Goal: Information Seeking & Learning: Learn about a topic

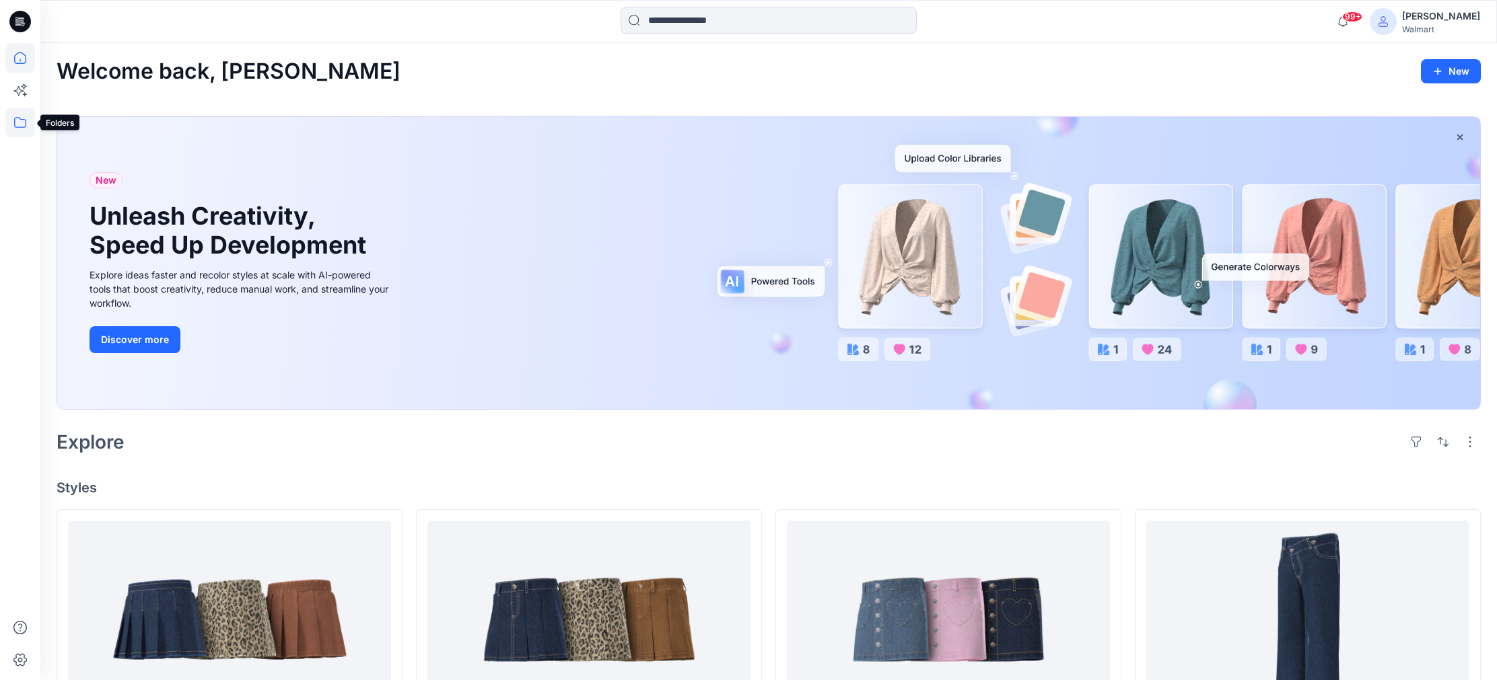
click at [22, 119] on icon at bounding box center [20, 122] width 12 height 11
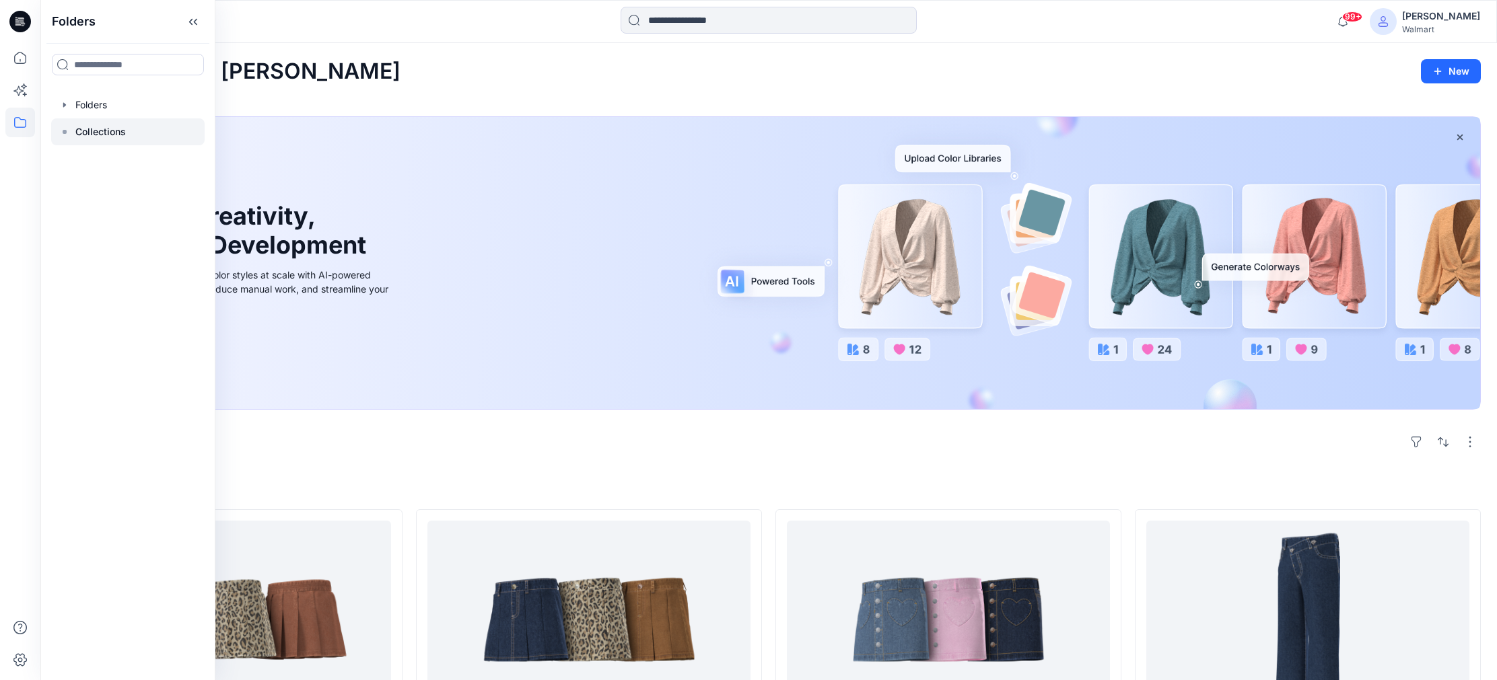
drag, startPoint x: 118, startPoint y: 130, endPoint x: 151, endPoint y: 127, distance: 33.1
click at [119, 130] on p "Collections" at bounding box center [100, 132] width 50 height 16
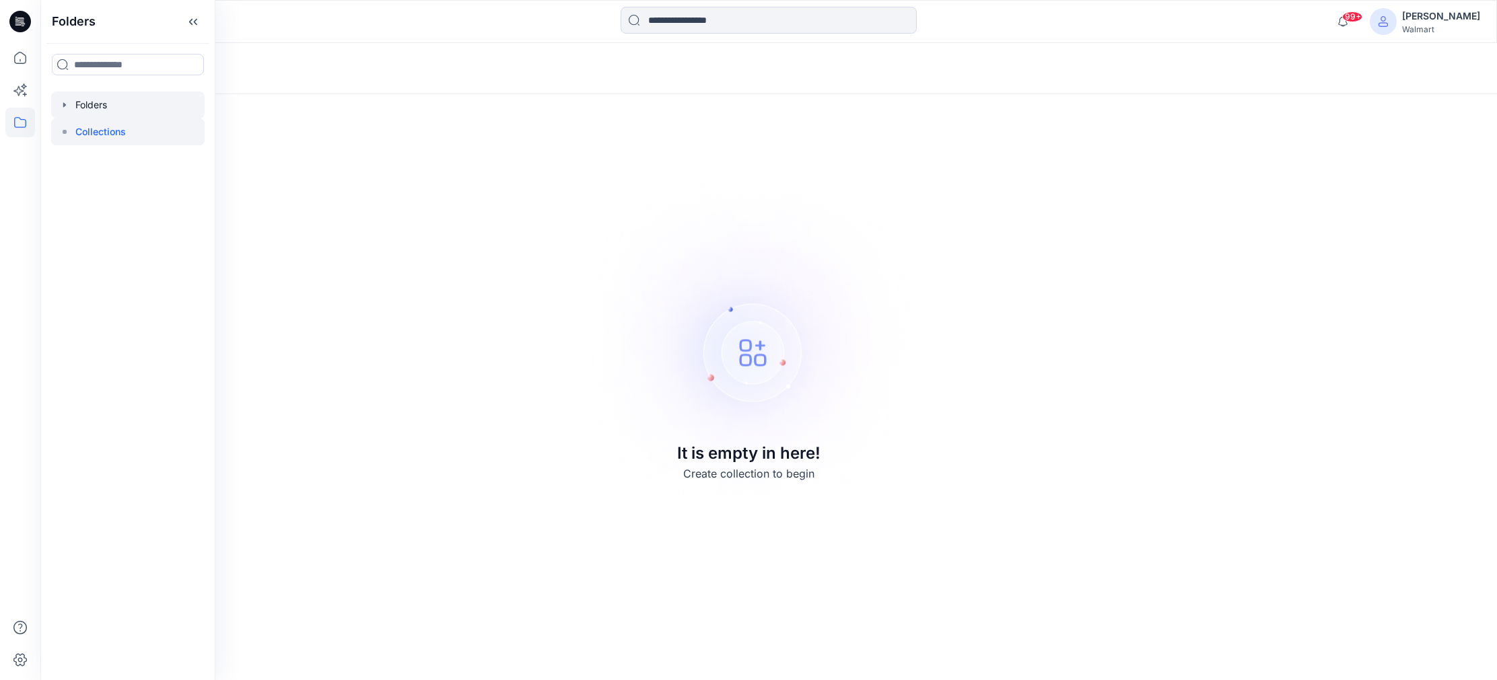
drag, startPoint x: 119, startPoint y: 100, endPoint x: 166, endPoint y: 108, distance: 47.7
click at [120, 100] on div at bounding box center [127, 105] width 153 height 27
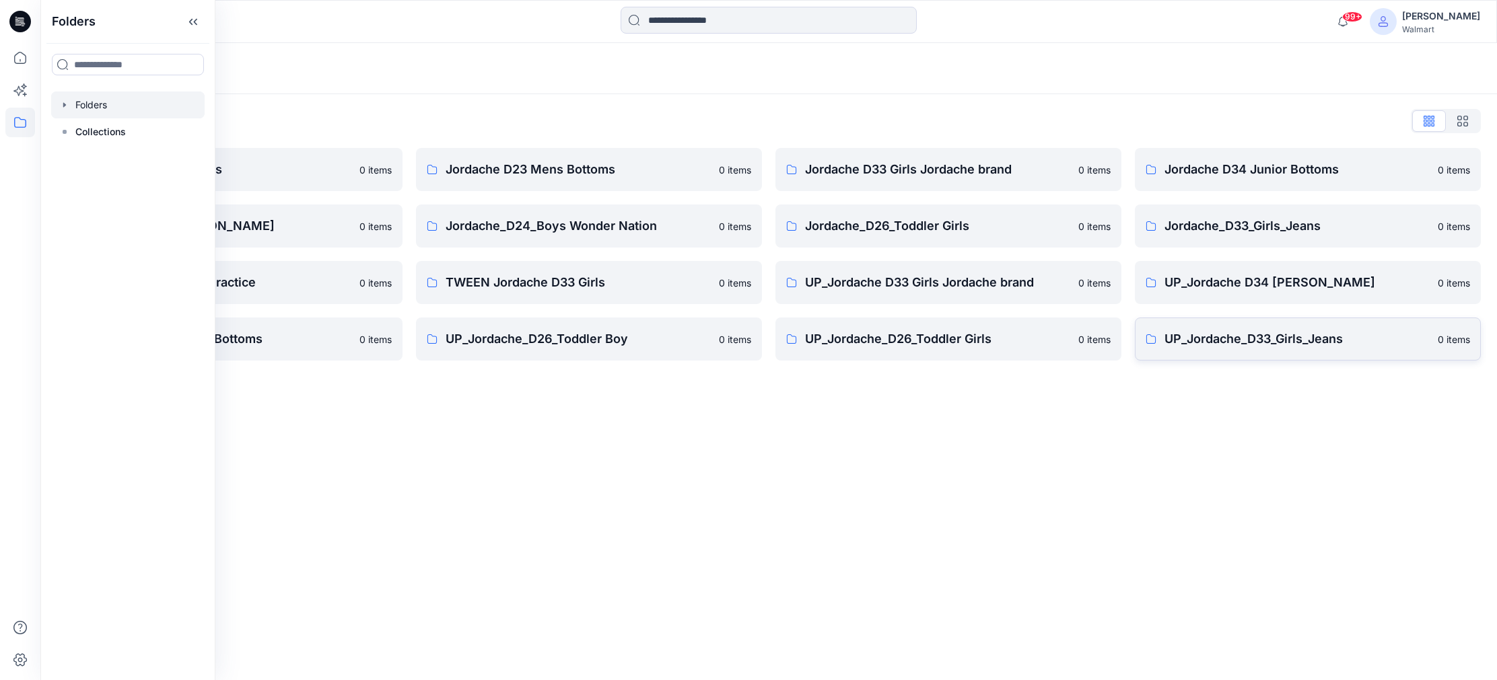
click at [1264, 340] on p "UP_Jordache_D33_Girls_Jeans" at bounding box center [1296, 339] width 265 height 19
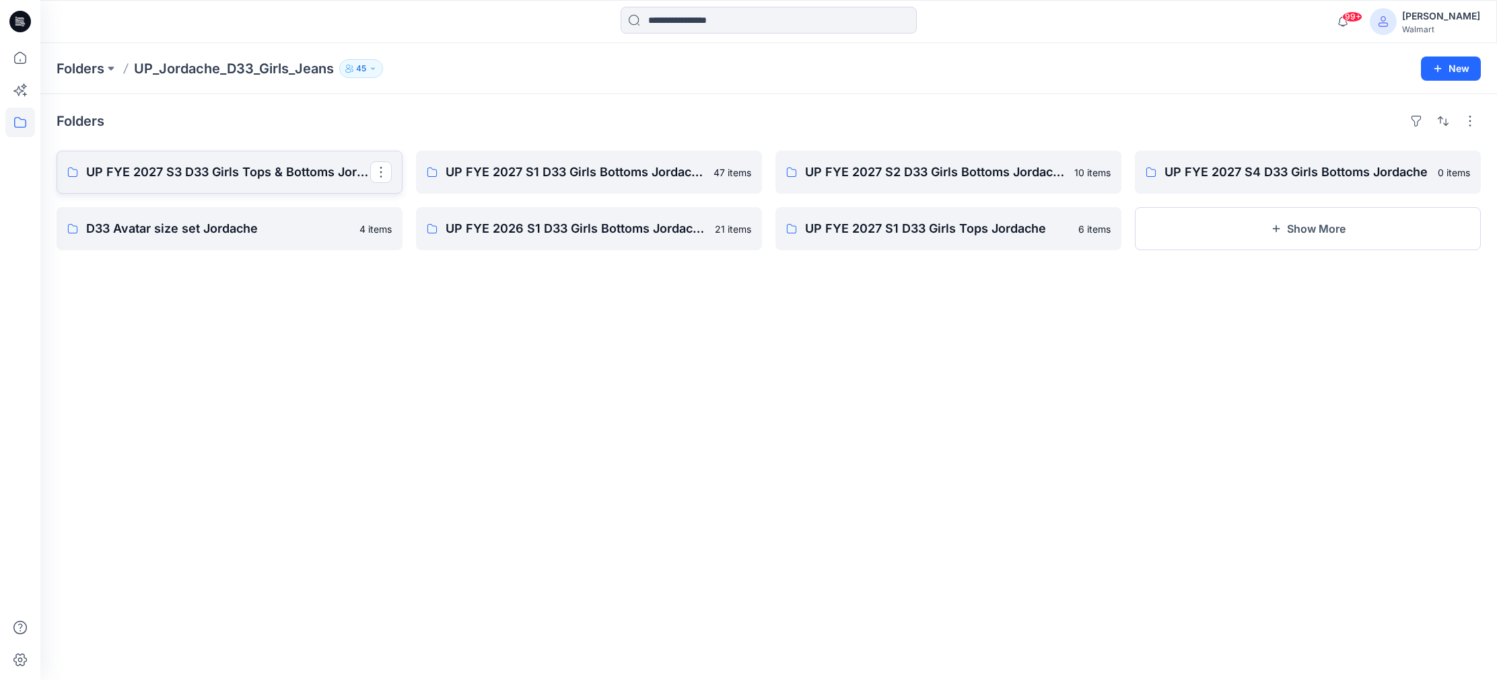
click at [243, 180] on p "UP FYE 2027 S3 D33 Girls Tops & Bottoms Jordache" at bounding box center [228, 172] width 284 height 19
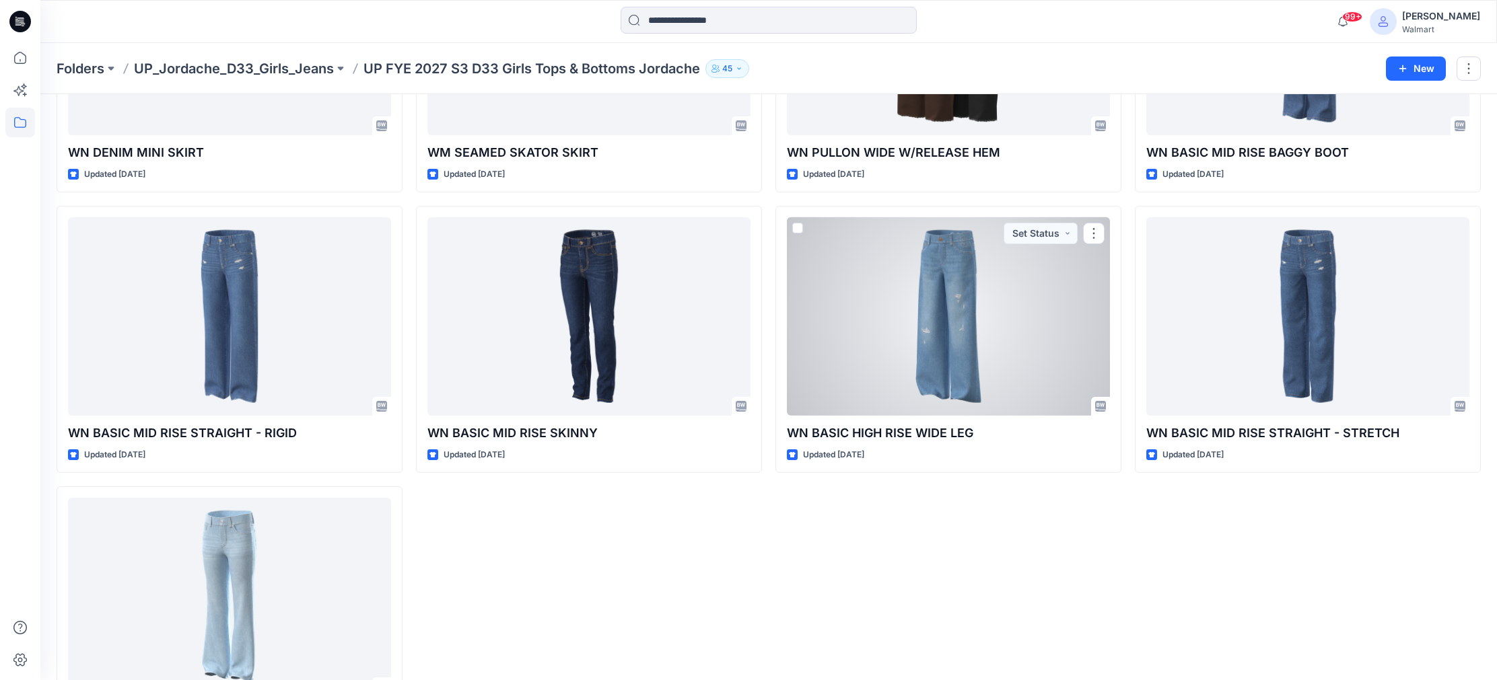
scroll to position [1068, 0]
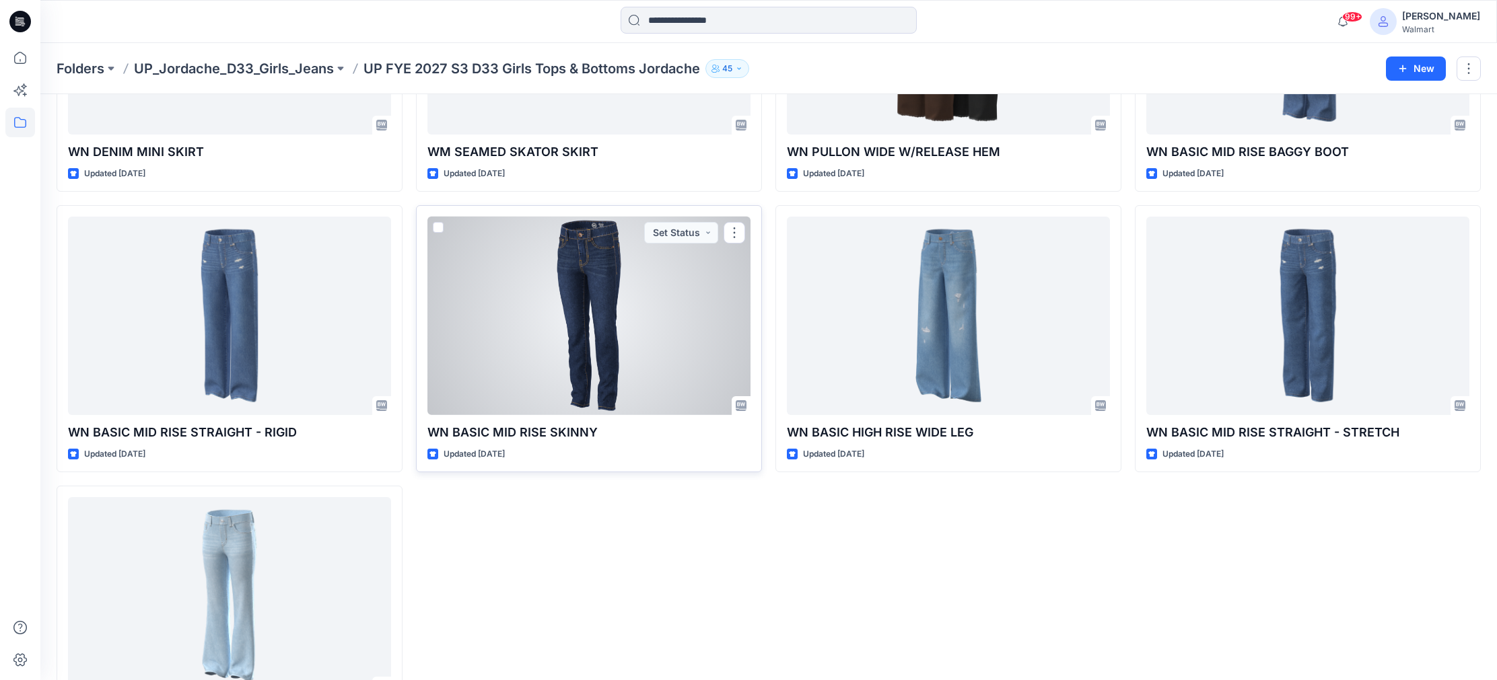
click at [633, 310] on div at bounding box center [588, 316] width 323 height 199
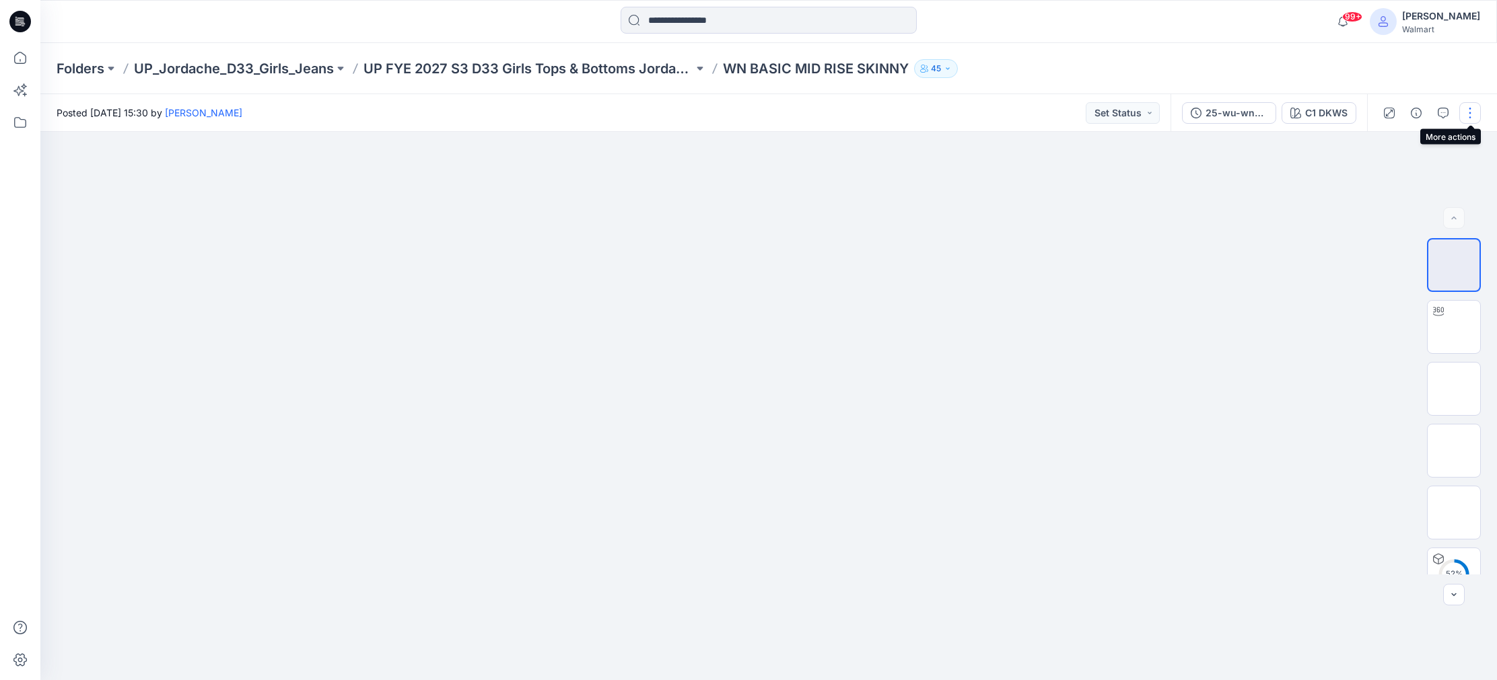
click at [1474, 112] on button "button" at bounding box center [1470, 113] width 22 height 22
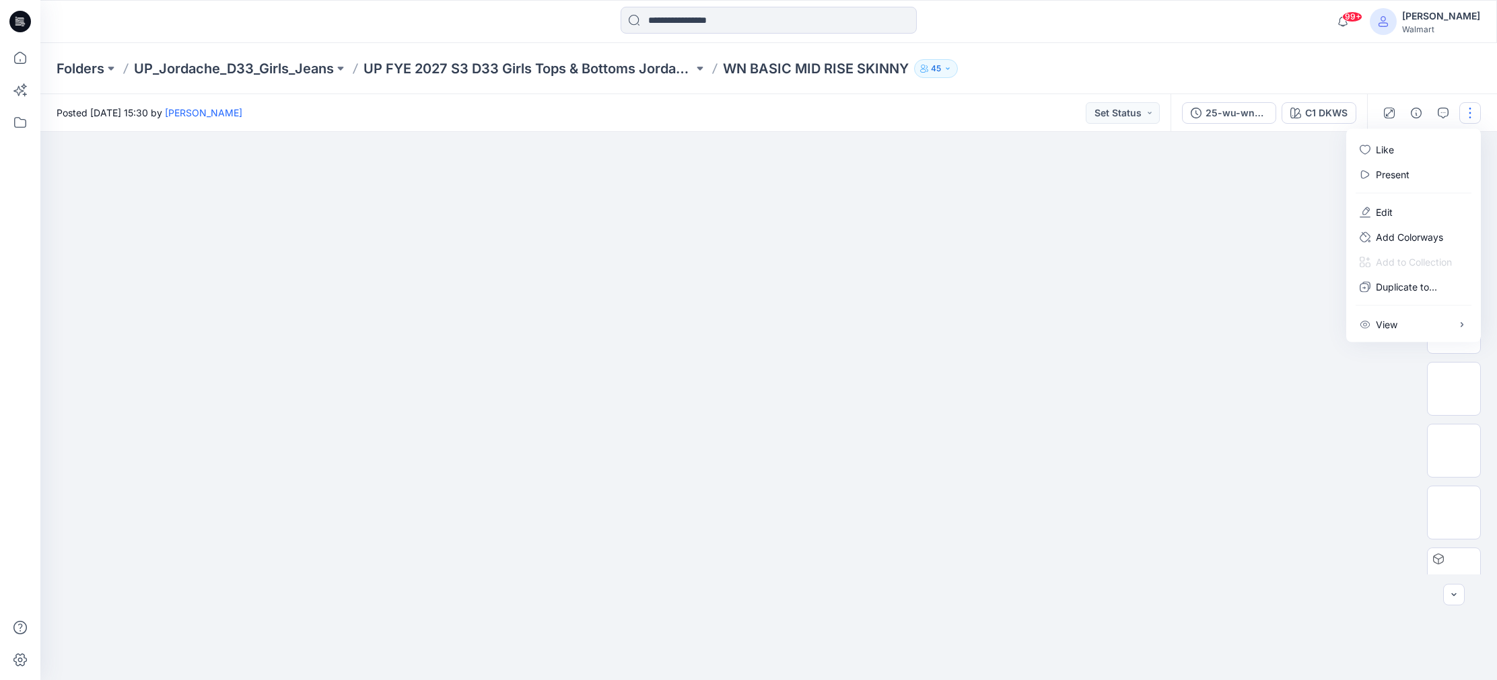
drag, startPoint x: 1274, startPoint y: 165, endPoint x: 1297, endPoint y: 160, distance: 24.0
click at [1275, 165] on div at bounding box center [768, 406] width 1456 height 548
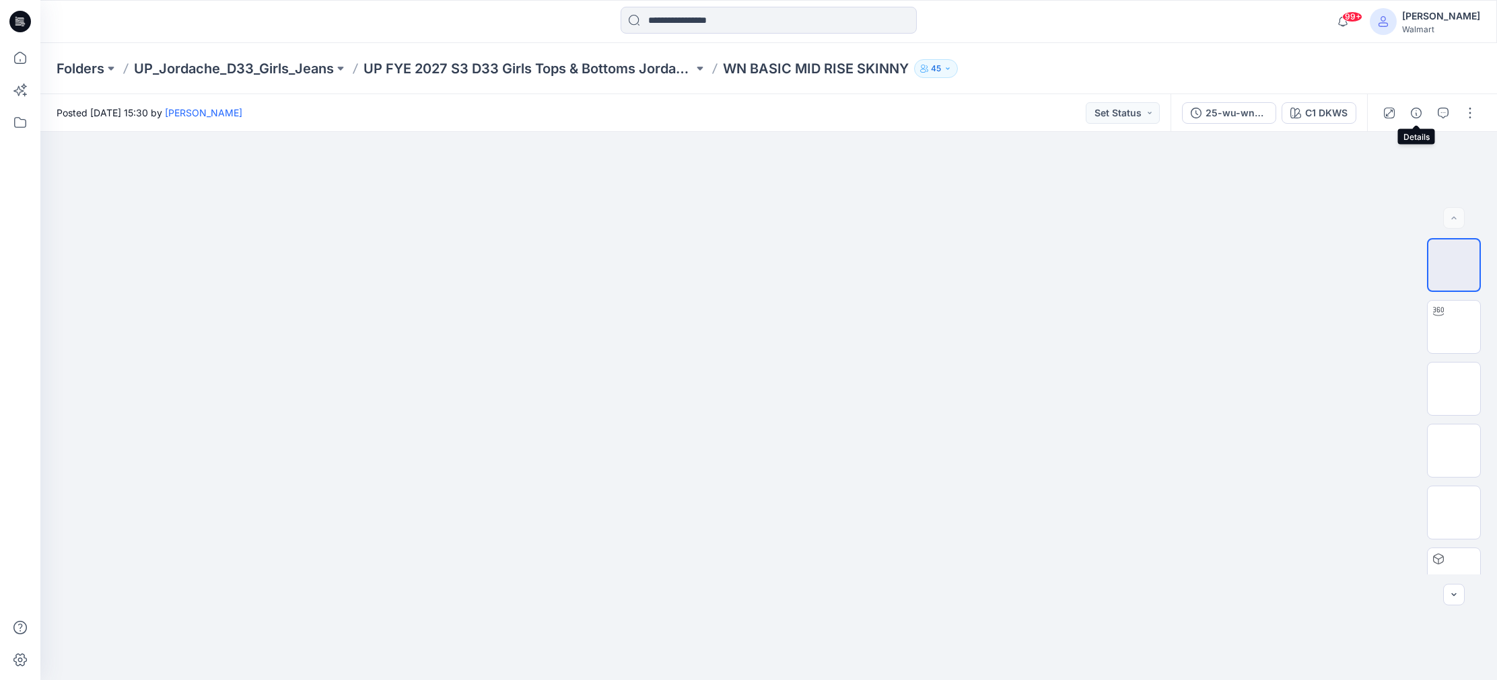
click at [1413, 112] on icon "button" at bounding box center [1416, 113] width 11 height 11
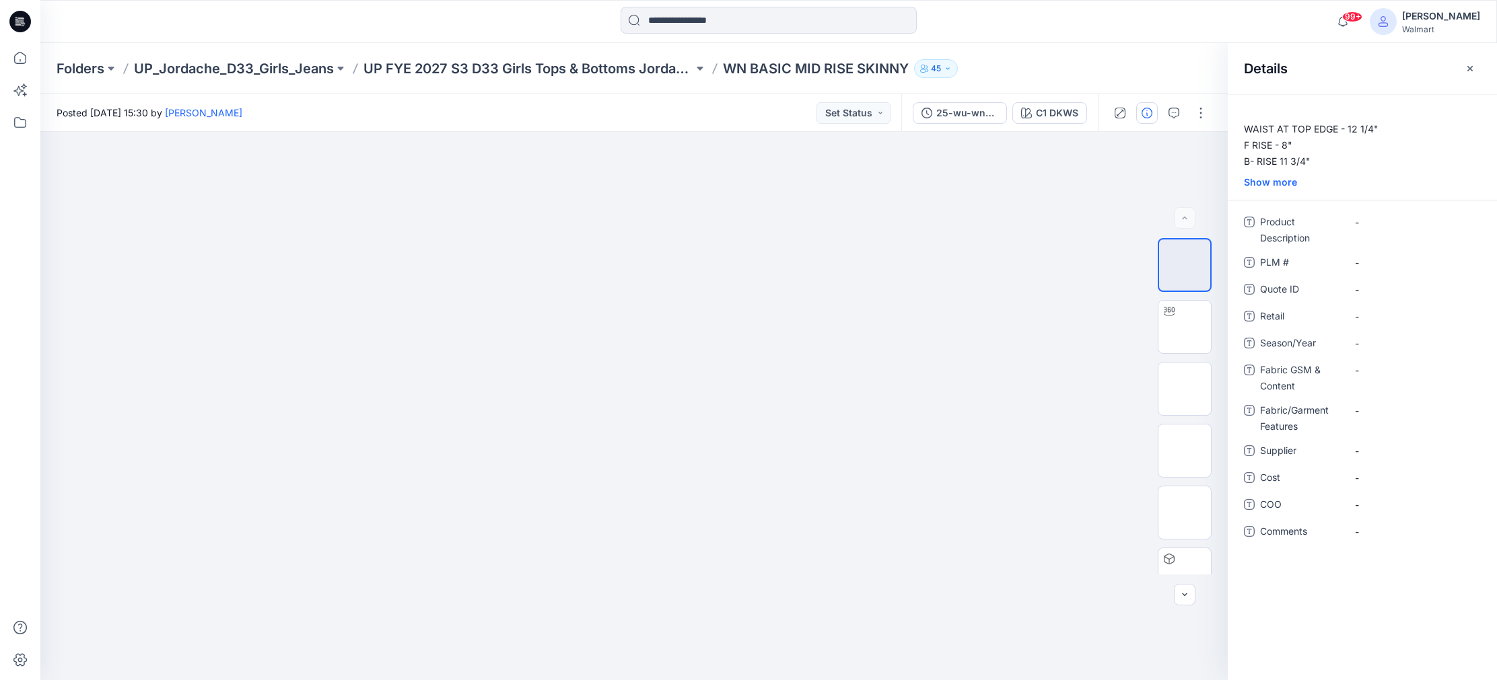
click at [1271, 180] on div "Show more" at bounding box center [1361, 182] width 269 height 14
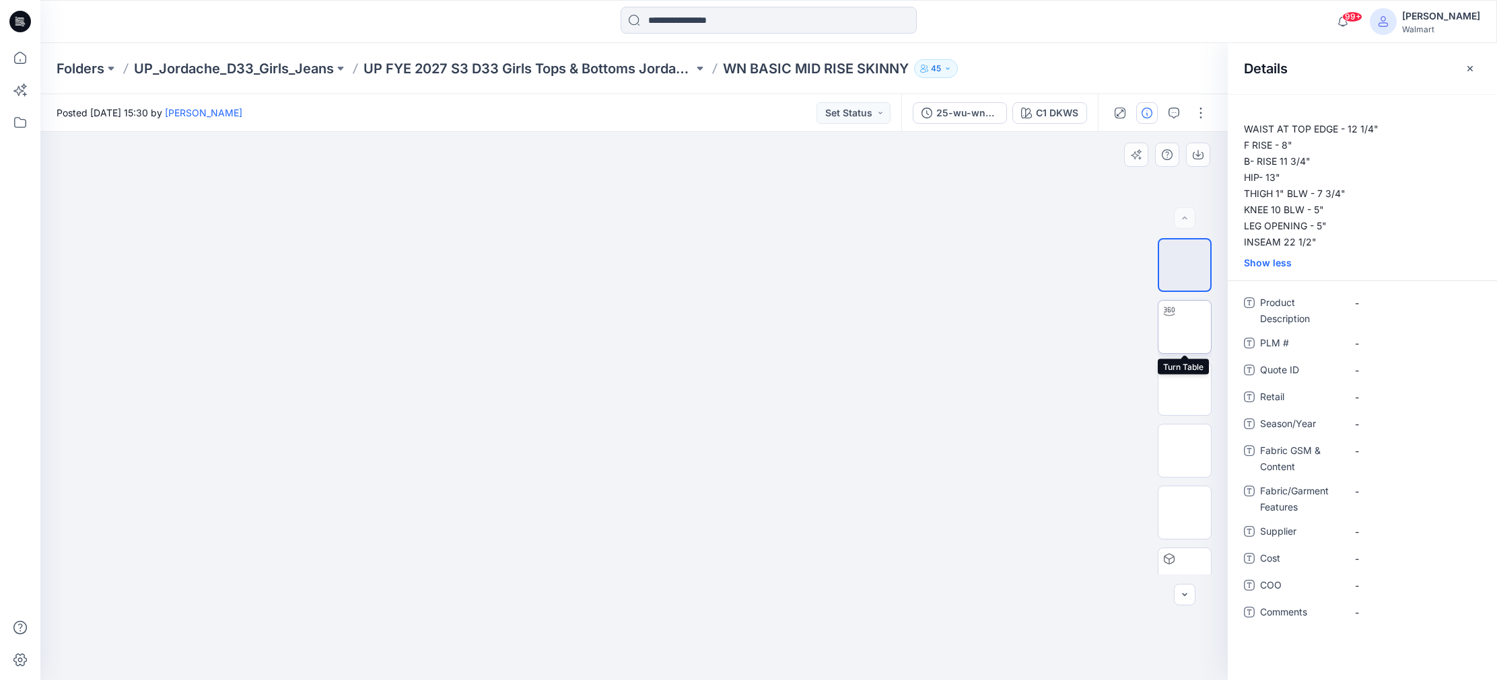
click at [1184, 327] on img at bounding box center [1184, 327] width 0 height 0
drag, startPoint x: 637, startPoint y: 664, endPoint x: 747, endPoint y: 656, distance: 109.9
click at [747, 656] on icon at bounding box center [635, 640] width 407 height 50
drag, startPoint x: 715, startPoint y: 552, endPoint x: 705, endPoint y: 338, distance: 214.9
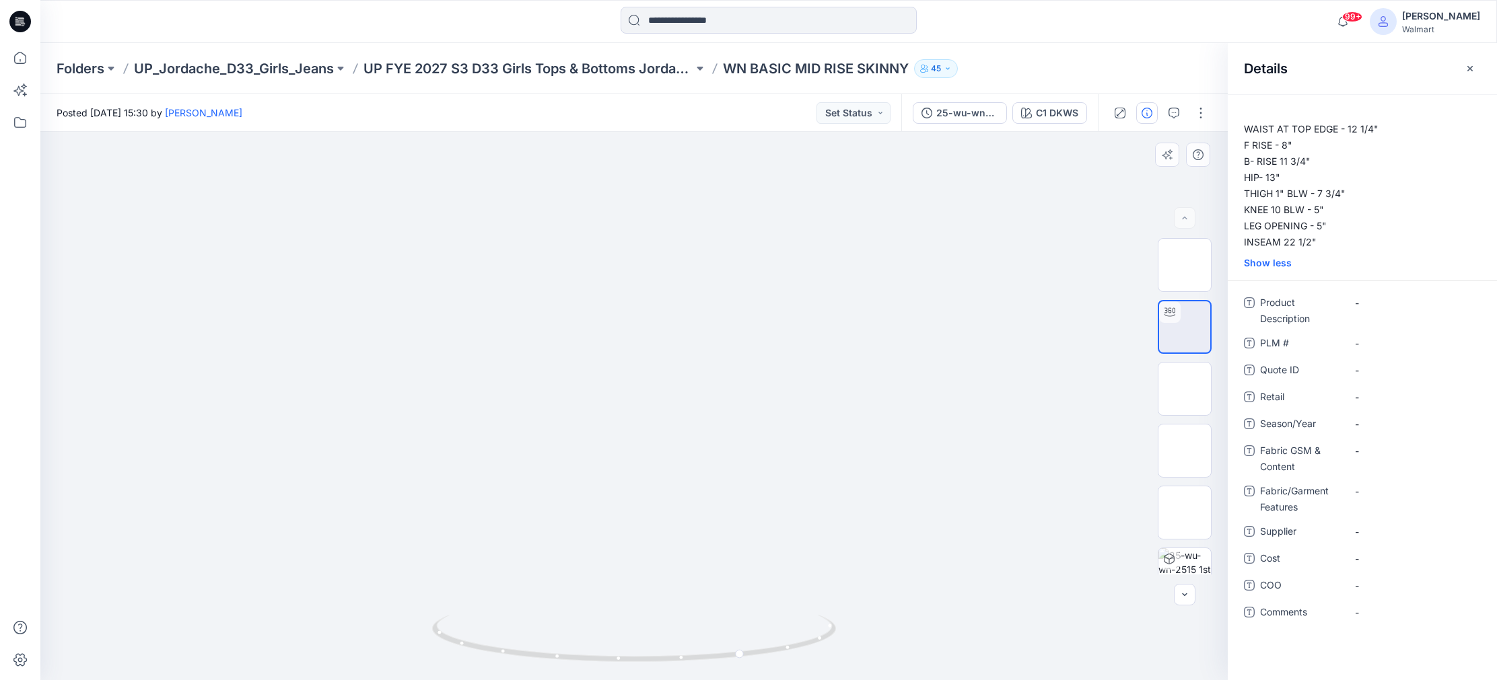
drag, startPoint x: 677, startPoint y: 474, endPoint x: 678, endPoint y: 358, distance: 116.4
drag, startPoint x: 692, startPoint y: 359, endPoint x: 716, endPoint y: 401, distance: 48.2
drag, startPoint x: 686, startPoint y: 359, endPoint x: 703, endPoint y: 409, distance: 52.8
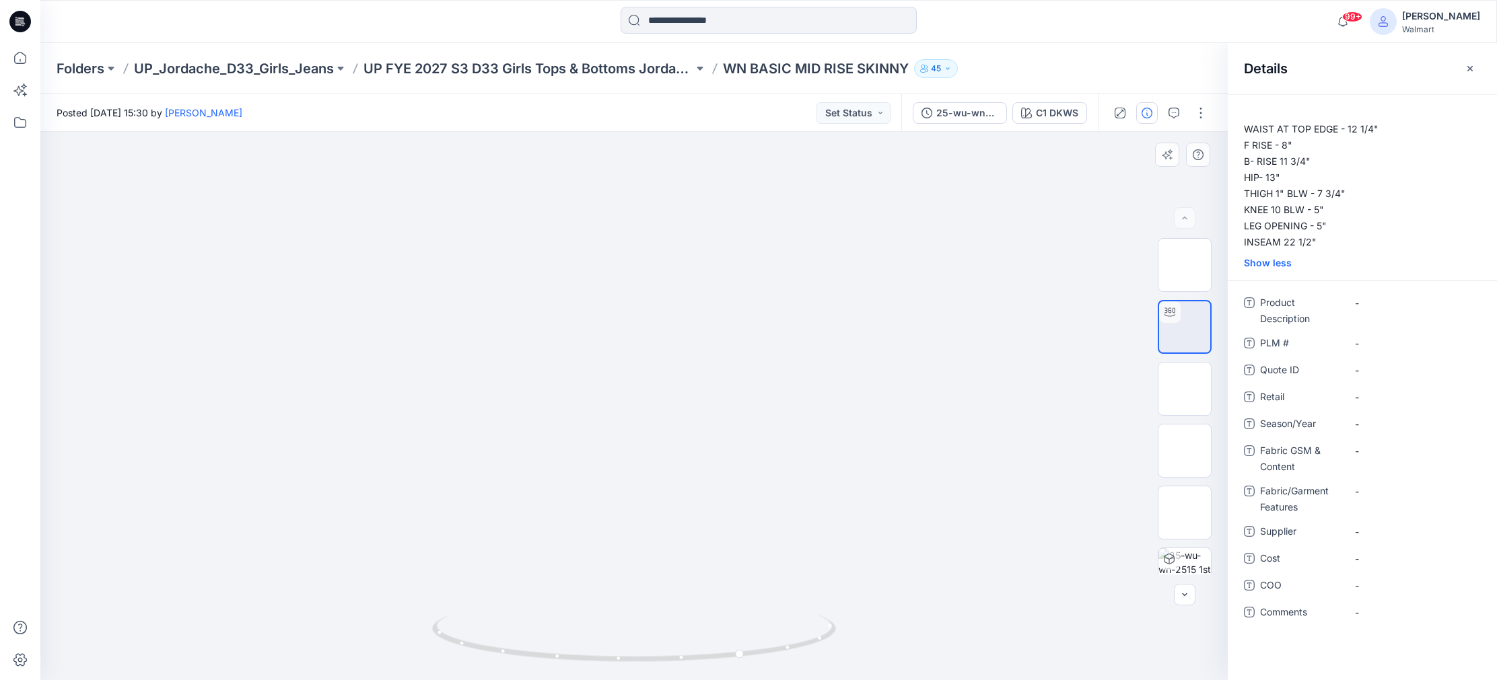
drag, startPoint x: 666, startPoint y: 511, endPoint x: 700, endPoint y: 306, distance: 208.1
click at [744, 659] on icon at bounding box center [635, 640] width 407 height 50
drag, startPoint x: 712, startPoint y: 268, endPoint x: 739, endPoint y: 393, distance: 128.0
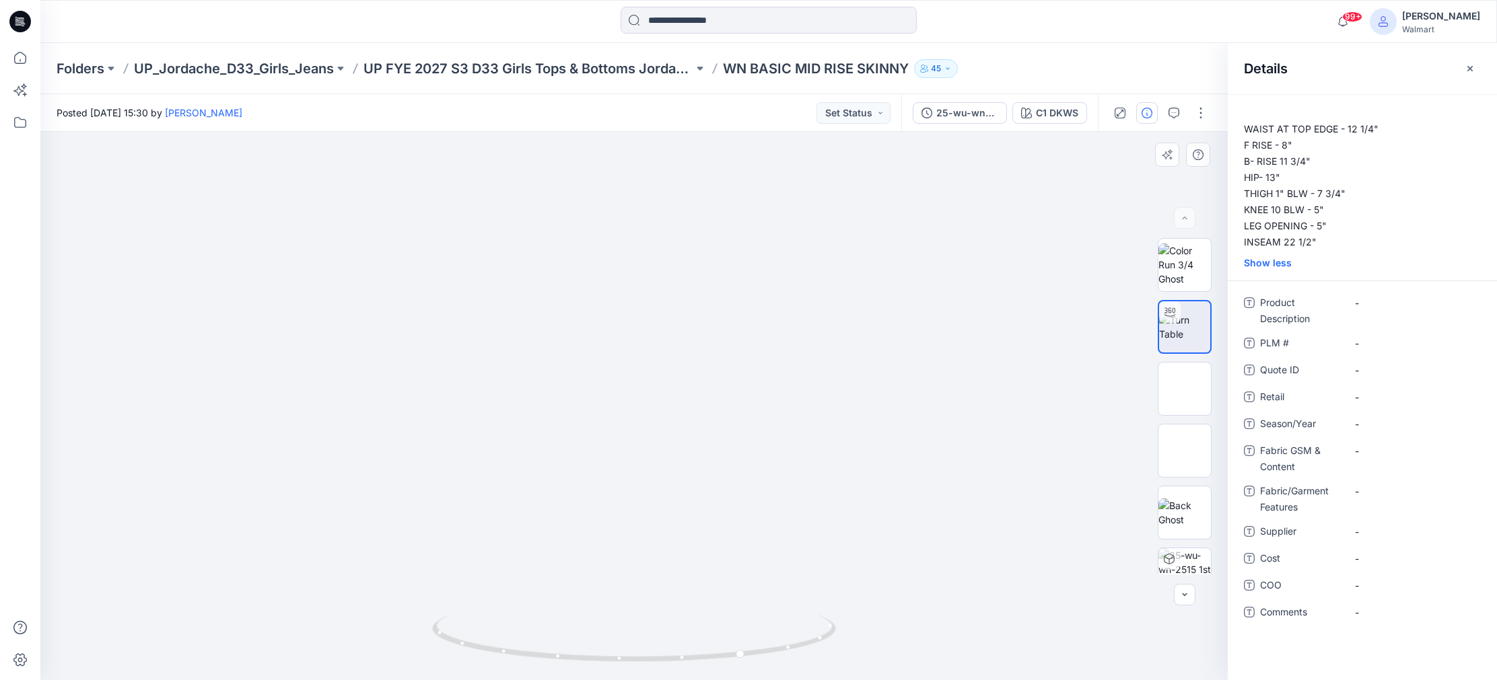
drag, startPoint x: 641, startPoint y: 242, endPoint x: 651, endPoint y: 334, distance: 92.2
drag, startPoint x: 699, startPoint y: 476, endPoint x: 758, endPoint y: 201, distance: 282.2
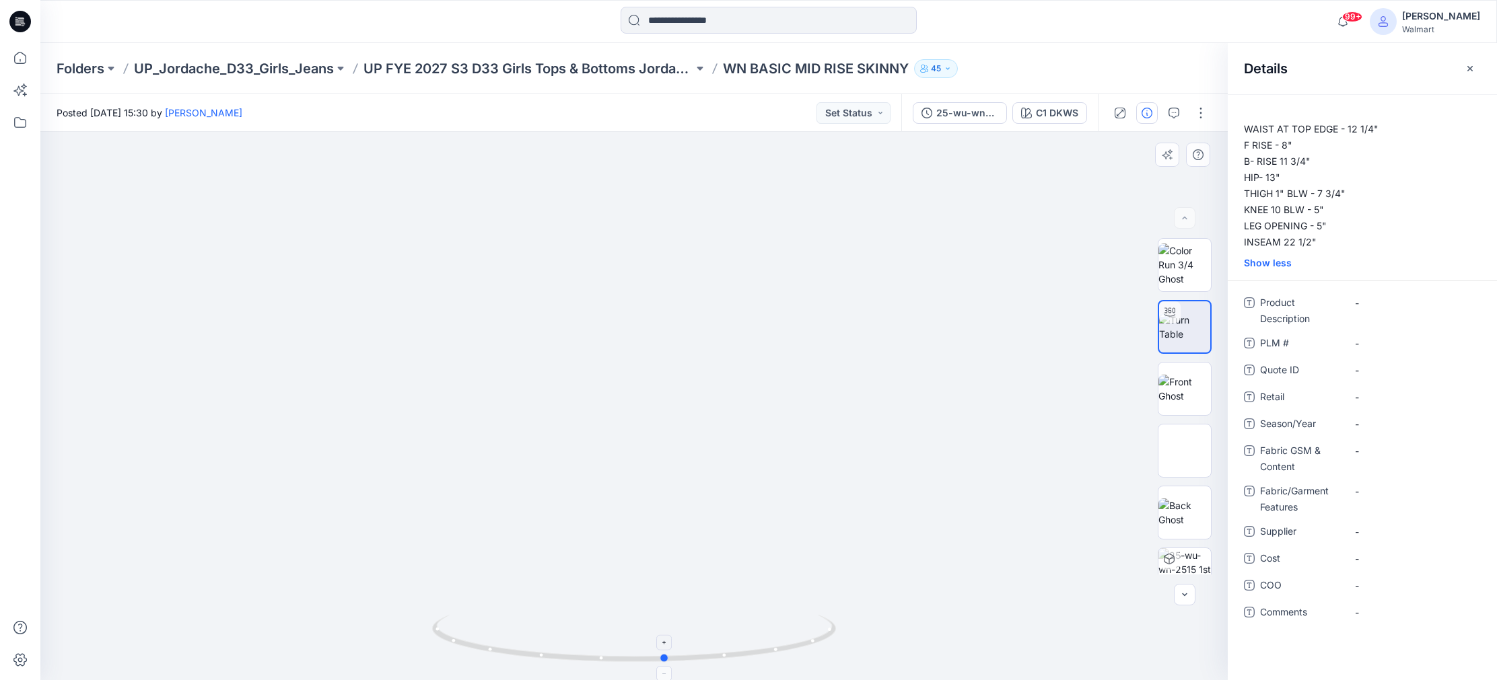
drag, startPoint x: 745, startPoint y: 656, endPoint x: 666, endPoint y: 664, distance: 79.1
click at [666, 664] on icon at bounding box center [635, 640] width 407 height 50
